Goal: Register for event/course: Register for event/course

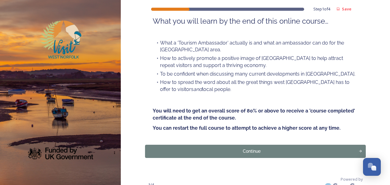
scroll to position [83, 0]
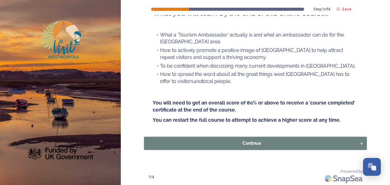
click at [263, 141] on div "Continue" at bounding box center [252, 143] width 209 height 6
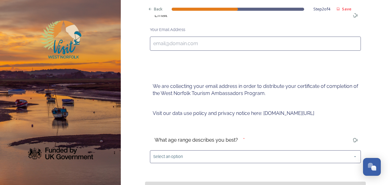
scroll to position [124, 0]
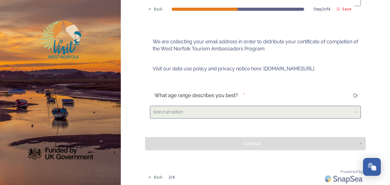
click at [228, 115] on div "Select an option" at bounding box center [255, 112] width 211 height 13
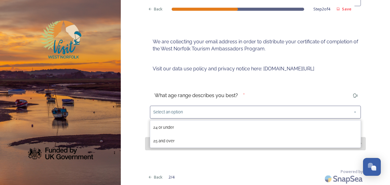
click at [180, 135] on div "25 and over" at bounding box center [255, 140] width 210 height 13
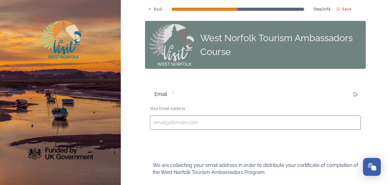
scroll to position [0, 0]
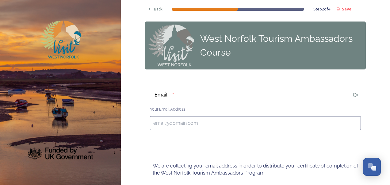
click at [202, 126] on input at bounding box center [255, 123] width 211 height 14
type input "[EMAIL_ADDRESS][DOMAIN_NAME]"
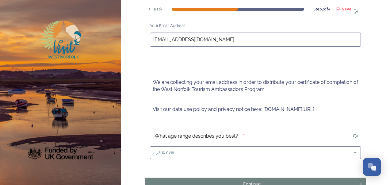
scroll to position [124, 0]
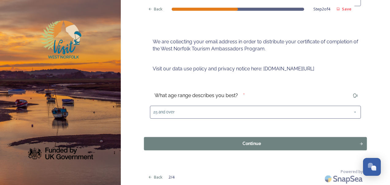
click at [217, 141] on div "Continue" at bounding box center [252, 143] width 209 height 6
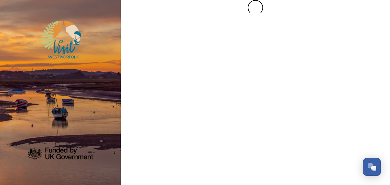
scroll to position [0, 0]
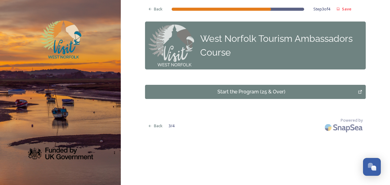
click at [224, 96] on button "Start the Program (25 & Over)" at bounding box center [255, 92] width 221 height 14
